Goal: Check status: Check status

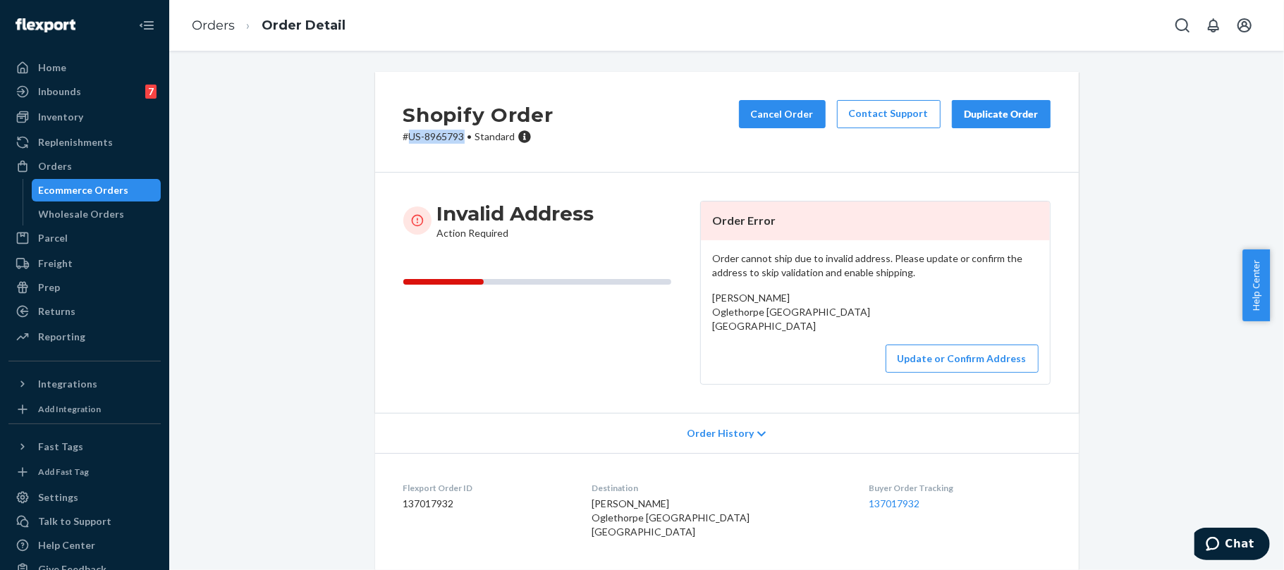
scroll to position [187, 0]
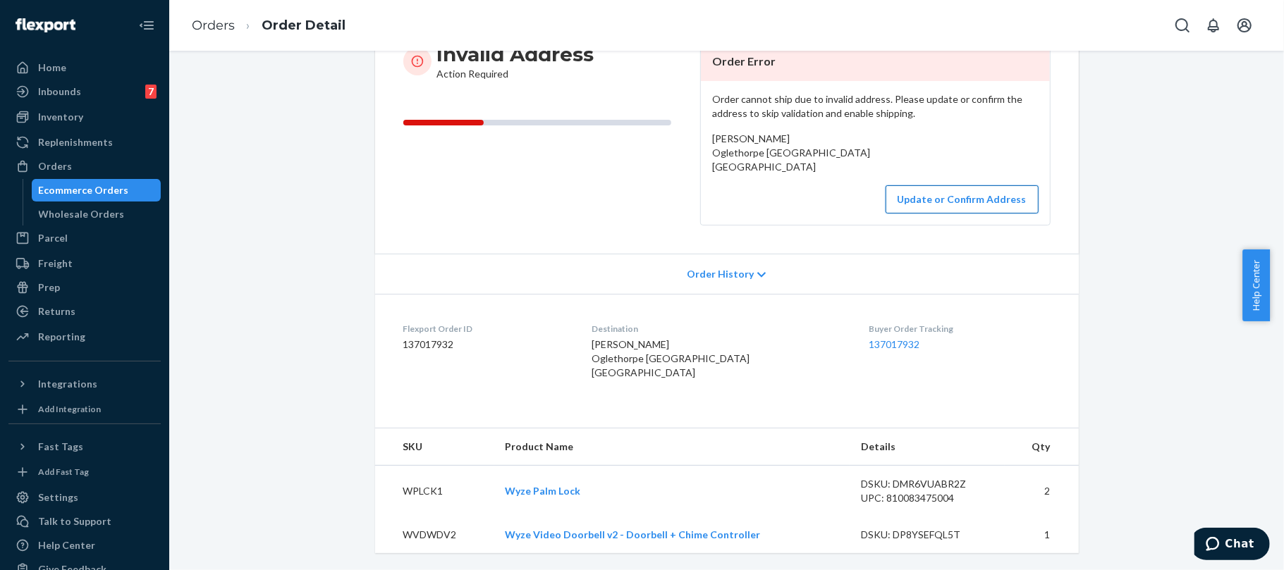
click at [945, 185] on button "Update or Confirm Address" at bounding box center [961, 199] width 153 height 28
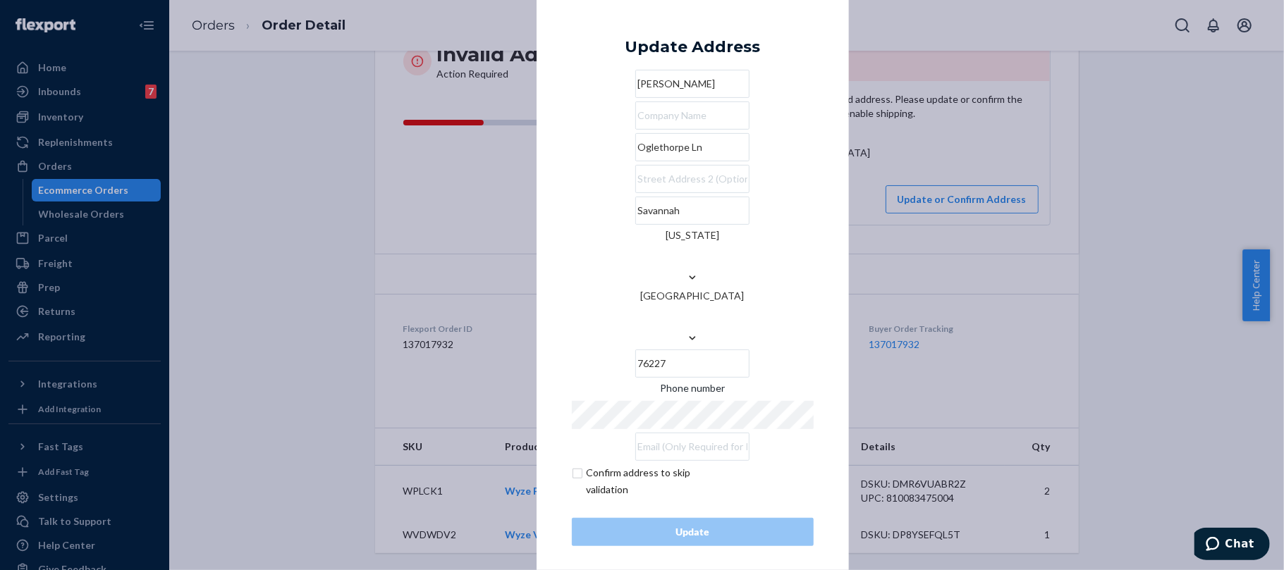
click at [672, 161] on input "Oglethorpe Ln" at bounding box center [692, 147] width 114 height 28
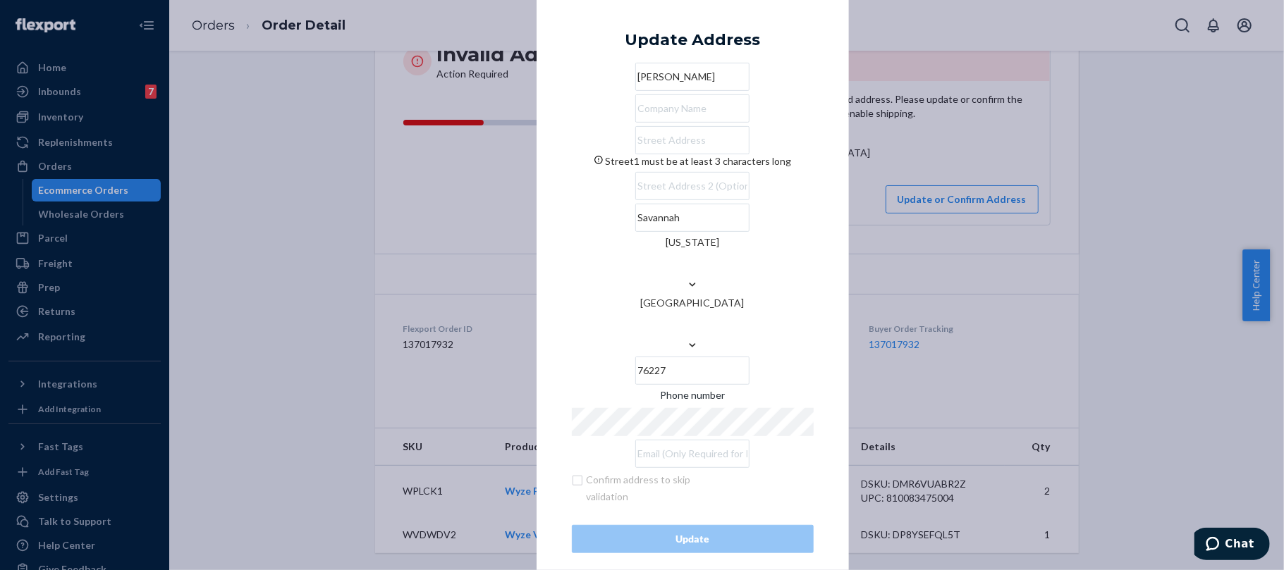
paste input "[STREET_ADDRESS] Savannah Tx. 76227"
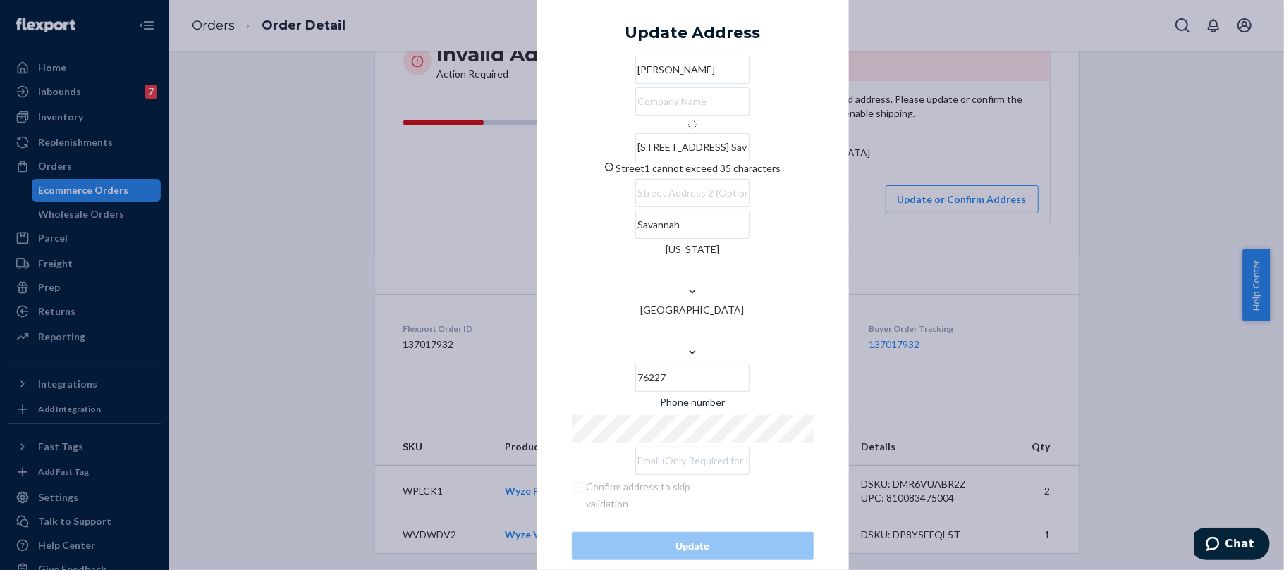
type input "[STREET_ADDRESS]"
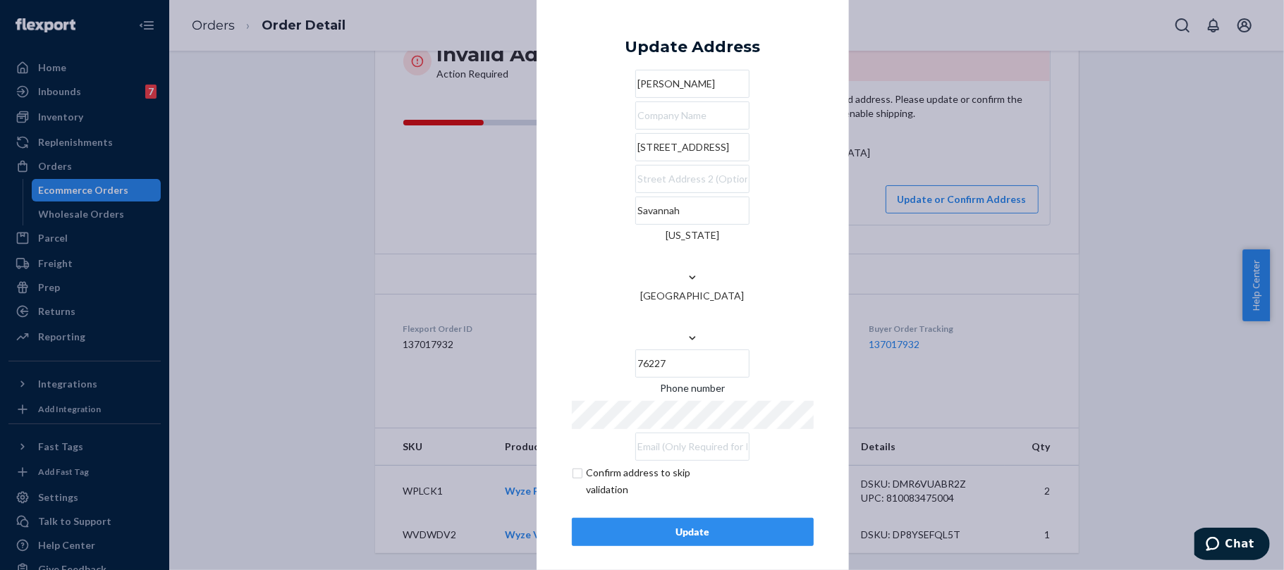
click at [718, 525] on div "Update" at bounding box center [693, 532] width 218 height 14
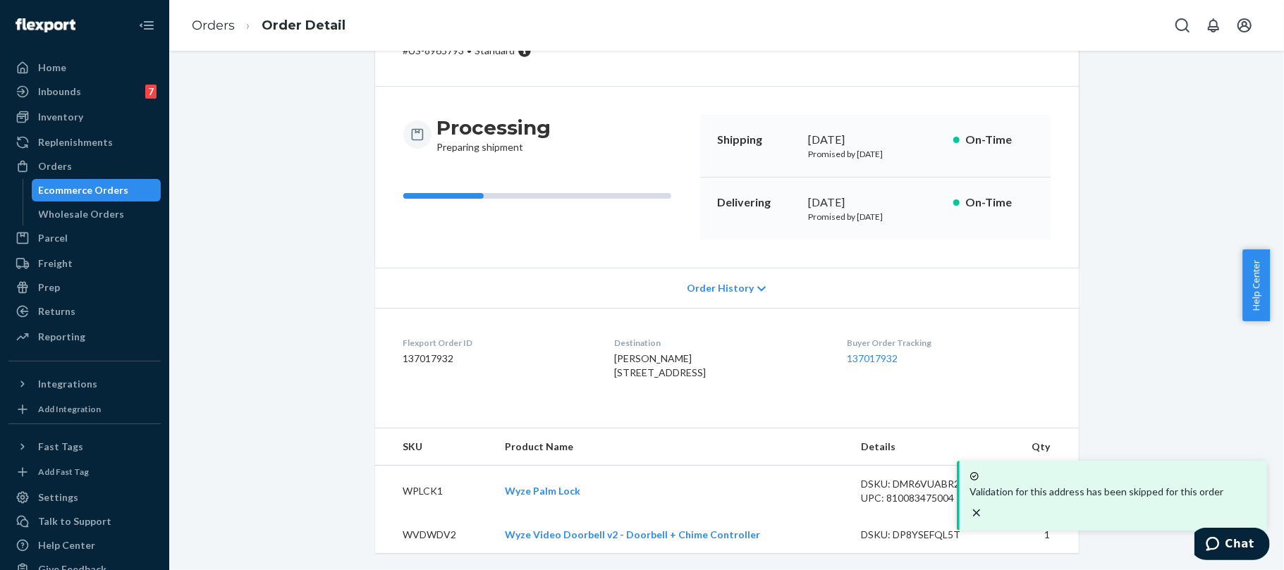
scroll to position [0, 0]
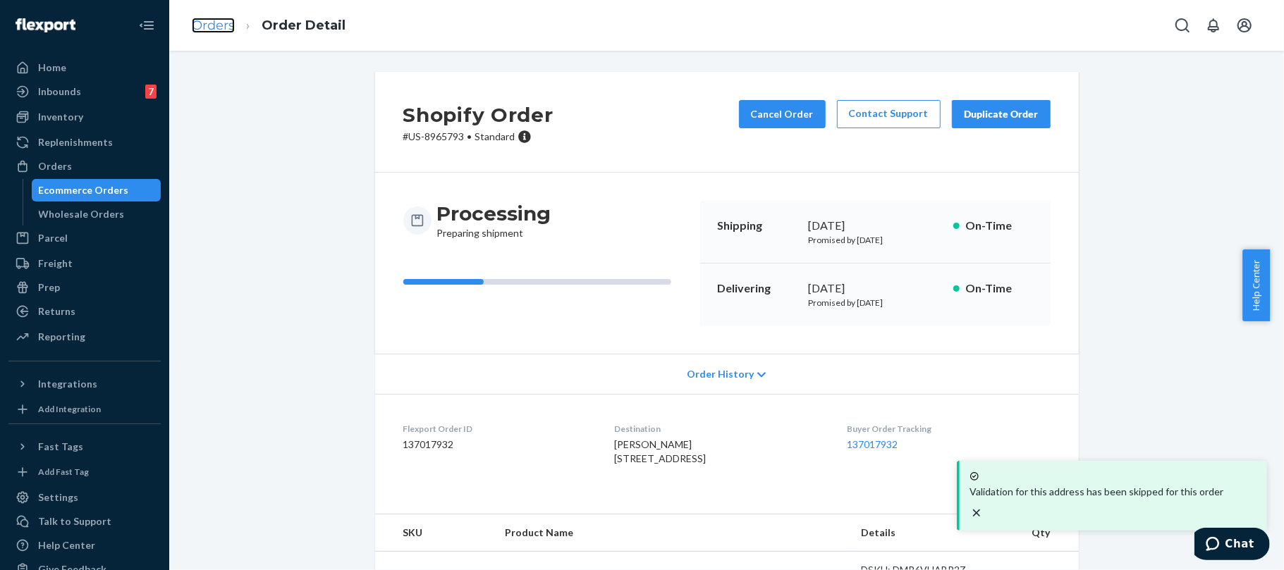
click at [216, 27] on link "Orders" at bounding box center [213, 26] width 43 height 16
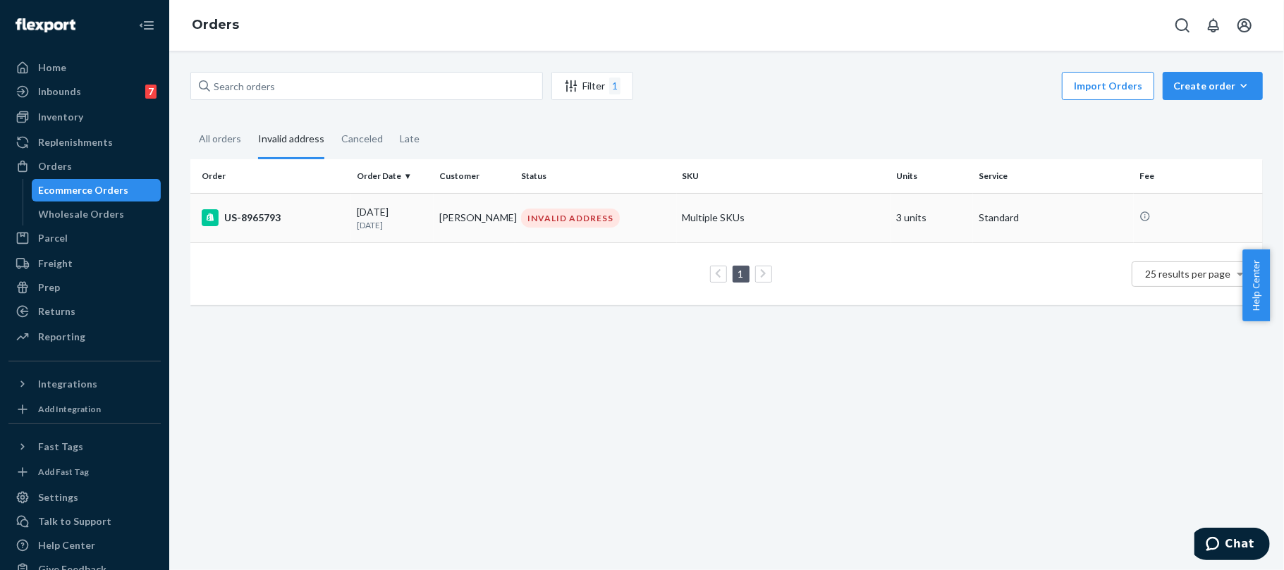
click at [317, 226] on div "US-8965793" at bounding box center [274, 217] width 144 height 17
